Goal: Information Seeking & Learning: Find contact information

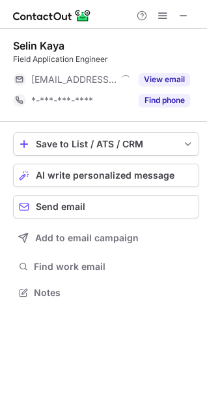
scroll to position [6, 6]
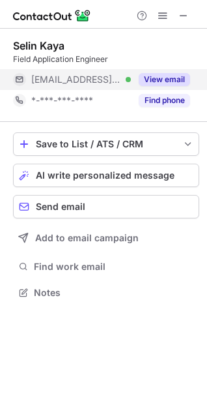
click at [161, 83] on button "View email" at bounding box center [165, 79] width 52 height 13
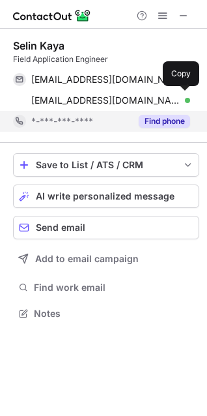
scroll to position [304, 207]
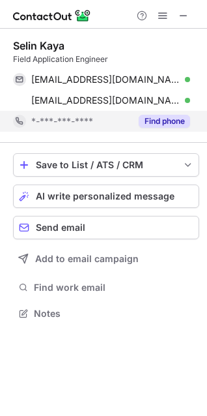
click at [162, 121] on button "Find phone" at bounding box center [165, 121] width 52 height 13
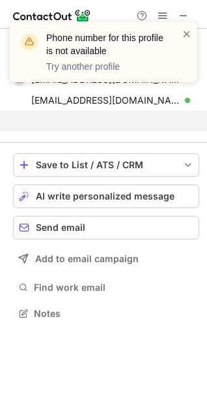
scroll to position [283, 207]
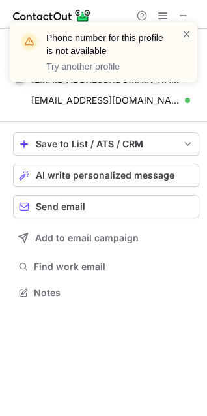
drag, startPoint x: 183, startPoint y: 34, endPoint x: 166, endPoint y: 55, distance: 27.3
click at [183, 34] on span at bounding box center [187, 33] width 10 height 13
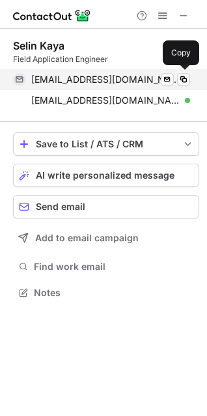
click at [185, 80] on div at bounding box center [187, 79] width 5 height 5
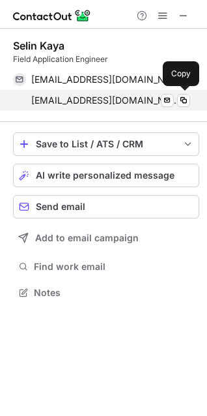
click at [76, 104] on span "[EMAIL_ADDRESS][DOMAIN_NAME]" at bounding box center [105, 101] width 149 height 12
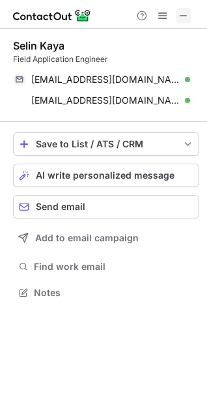
click at [176, 16] on button at bounding box center [184, 16] width 16 height 16
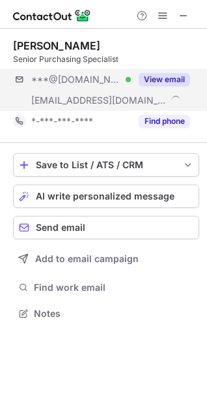
scroll to position [304, 207]
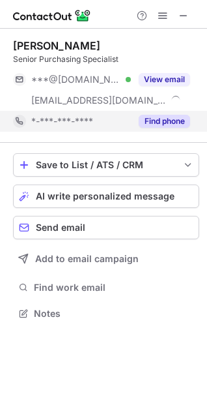
click at [170, 123] on button "Find phone" at bounding box center [165, 121] width 52 height 13
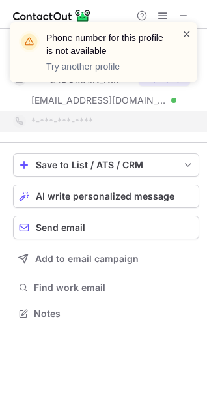
click at [185, 31] on span at bounding box center [187, 33] width 10 height 13
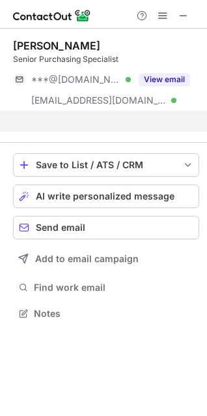
scroll to position [283, 207]
click at [177, 82] on div "Phone number for this profile is not available Try another profile" at bounding box center [104, 52] width 188 height 60
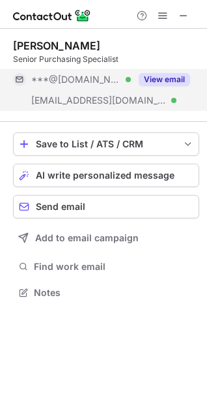
click at [169, 75] on button "View email" at bounding box center [165, 79] width 52 height 13
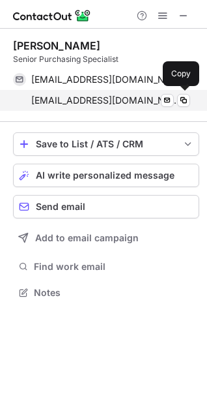
click at [99, 100] on span "[EMAIL_ADDRESS][DOMAIN_NAME]" at bounding box center [105, 101] width 149 height 12
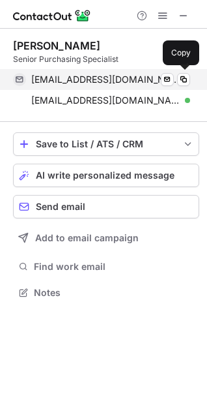
click at [112, 78] on span "[EMAIL_ADDRESS][DOMAIN_NAME]" at bounding box center [105, 80] width 149 height 12
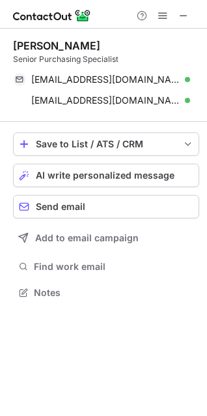
drag, startPoint x: 68, startPoint y: 46, endPoint x: -9, endPoint y: 46, distance: 77.0
click at [0, 46] on html "[PERSON_NAME] Senior Purchasing Specialist [EMAIL_ADDRESS][DOMAIN_NAME] Verifie…" at bounding box center [103, 208] width 207 height 416
click at [104, 47] on div "[PERSON_NAME]" at bounding box center [106, 45] width 187 height 13
drag, startPoint x: 99, startPoint y: 47, endPoint x: 7, endPoint y: 49, distance: 92.0
click at [7, 49] on div "[PERSON_NAME] Senior Purchasing Specialist [EMAIL_ADDRESS][DOMAIN_NAME] Verifie…" at bounding box center [103, 171] width 207 height 284
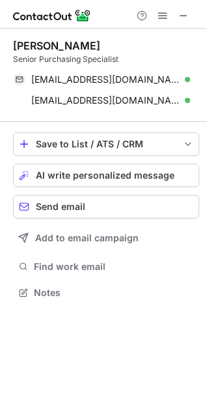
copy div "[PERSON_NAME]"
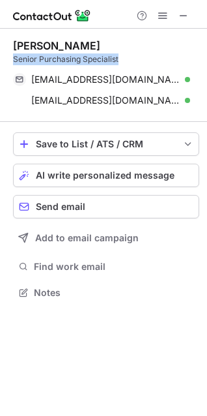
drag, startPoint x: 121, startPoint y: 58, endPoint x: 3, endPoint y: 57, distance: 117.4
click at [3, 57] on div "[PERSON_NAME] Senior Purchasing Specialist [EMAIL_ADDRESS][DOMAIN_NAME] Verifie…" at bounding box center [103, 171] width 207 height 284
copy div "Senior Purchasing Specialist"
click at [183, 18] on span at bounding box center [184, 15] width 10 height 10
